Goal: Information Seeking & Learning: Learn about a topic

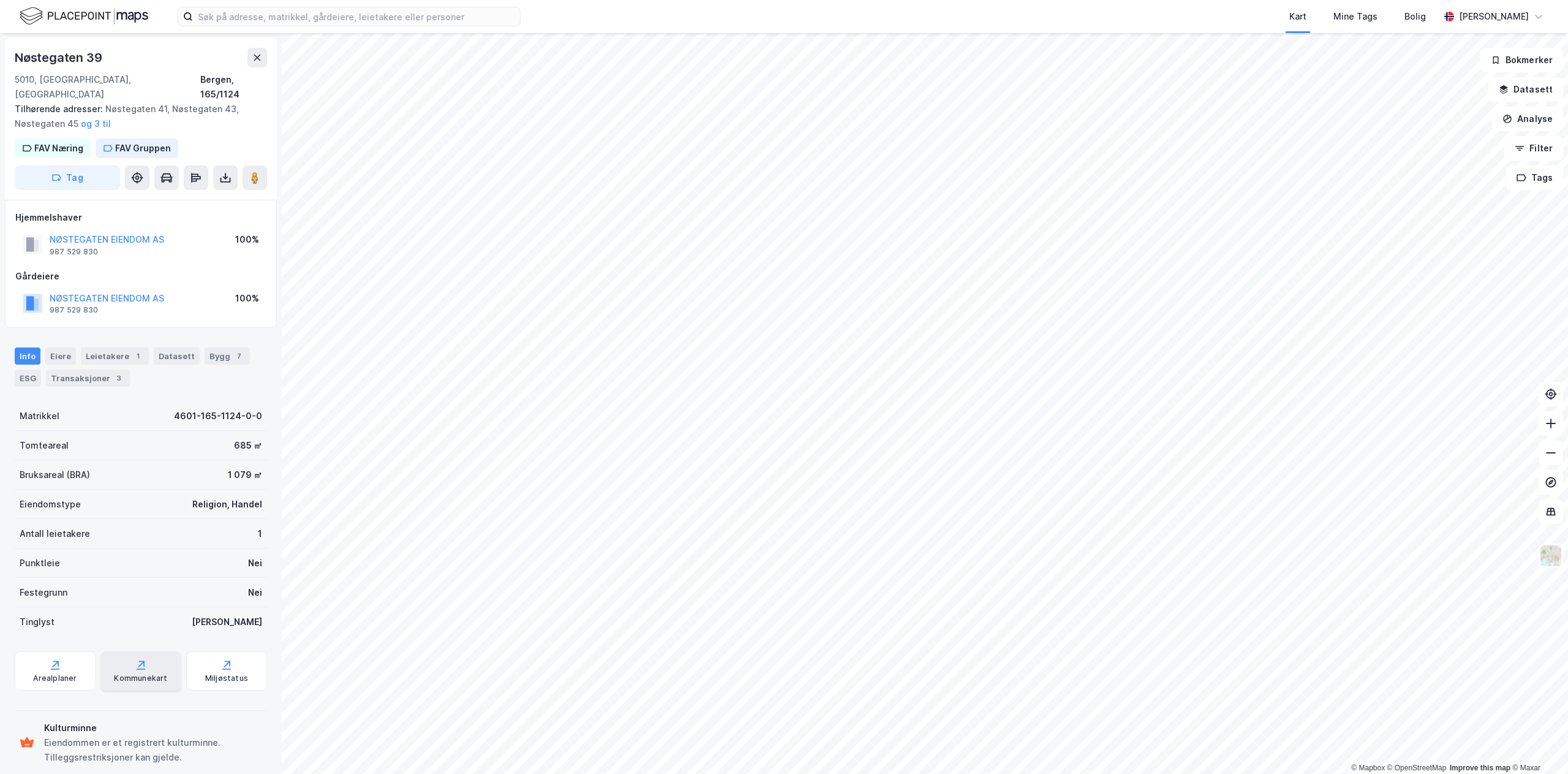
click at [144, 673] on div "Kommunekart" at bounding box center [140, 678] width 53 height 10
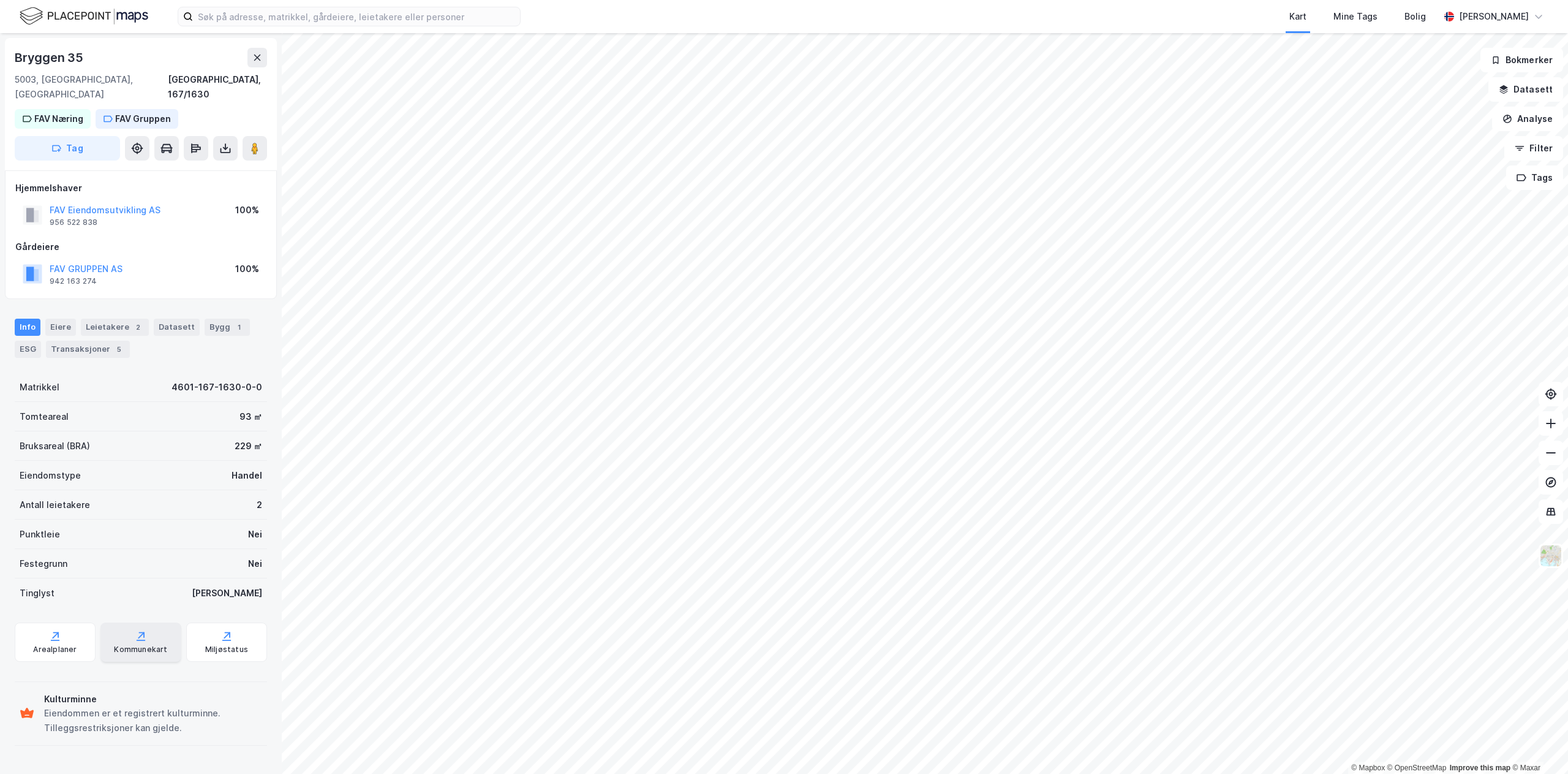
click at [133, 624] on div "Kommunekart" at bounding box center [141, 641] width 81 height 40
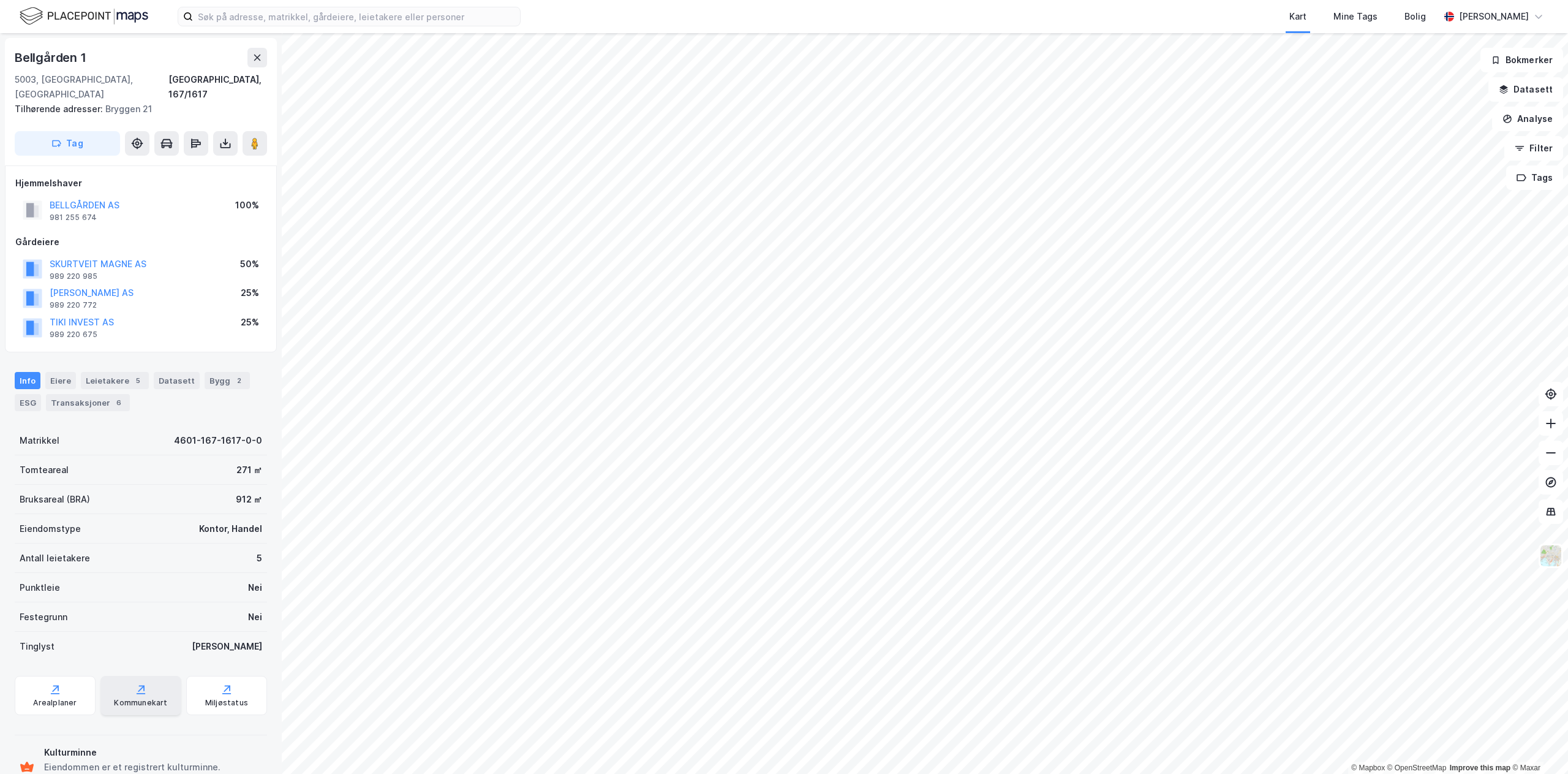
click at [141, 698] on div "Kommunekart" at bounding box center [140, 702] width 53 height 10
